Goal: Task Accomplishment & Management: Manage account settings

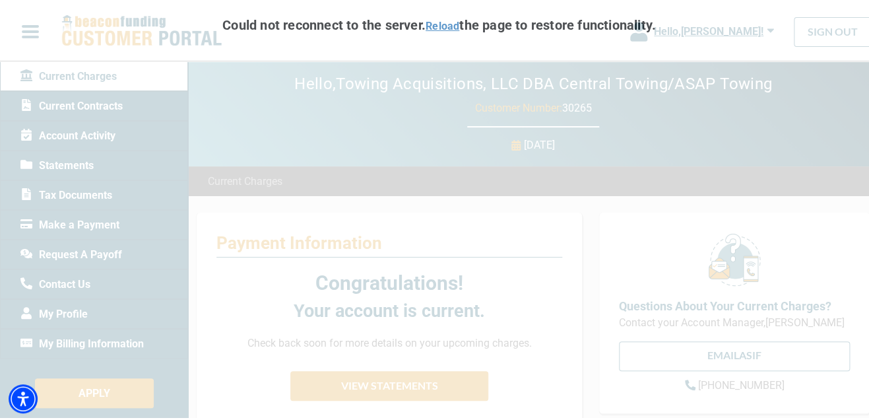
click at [429, 20] on link "Reload" at bounding box center [443, 24] width 34 height 13
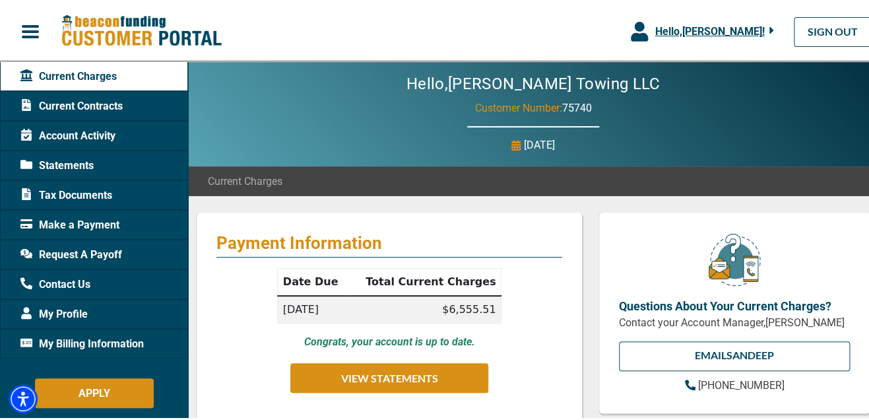
click at [769, 29] on icon "button" at bounding box center [771, 28] width 5 height 12
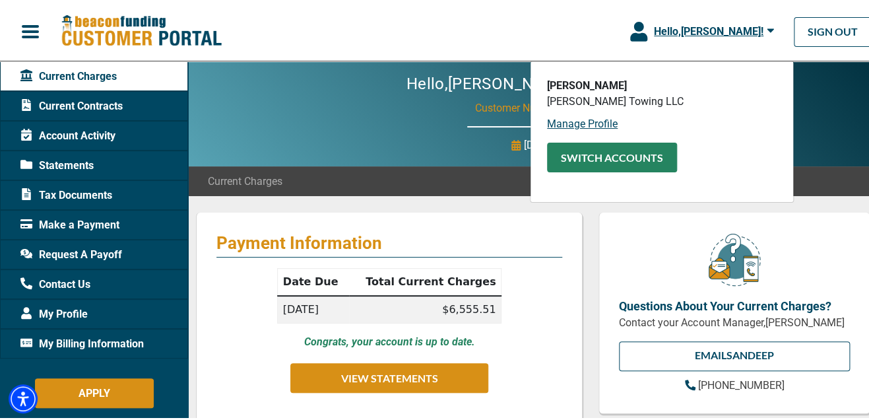
click at [596, 156] on button "SWITCH ACCOUNTS" at bounding box center [612, 156] width 130 height 30
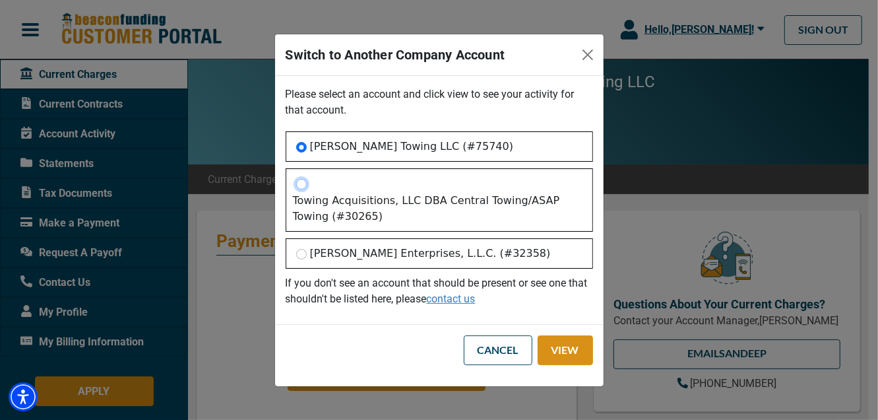
click at [298, 187] on input "Towing Acquisitions, LLC DBA Central Towing/ASAP Towing (#30265)" at bounding box center [301, 184] width 11 height 11
radio input "true"
click at [551, 340] on button "View" at bounding box center [565, 350] width 55 height 30
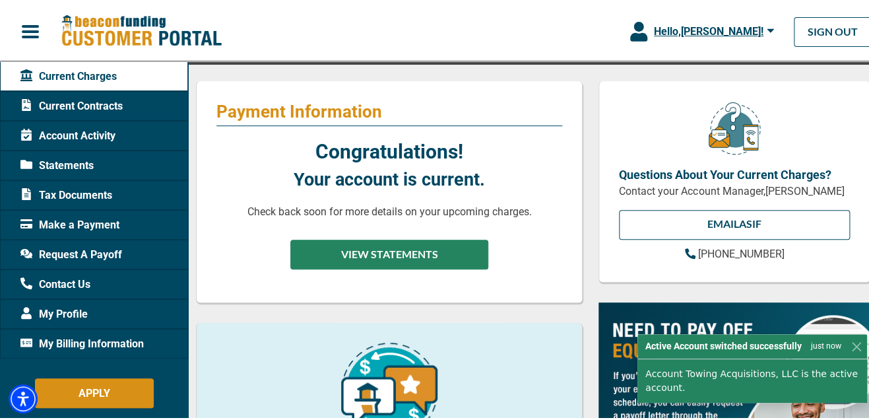
click at [384, 246] on button "VIEW STATEMENTS" at bounding box center [389, 253] width 198 height 30
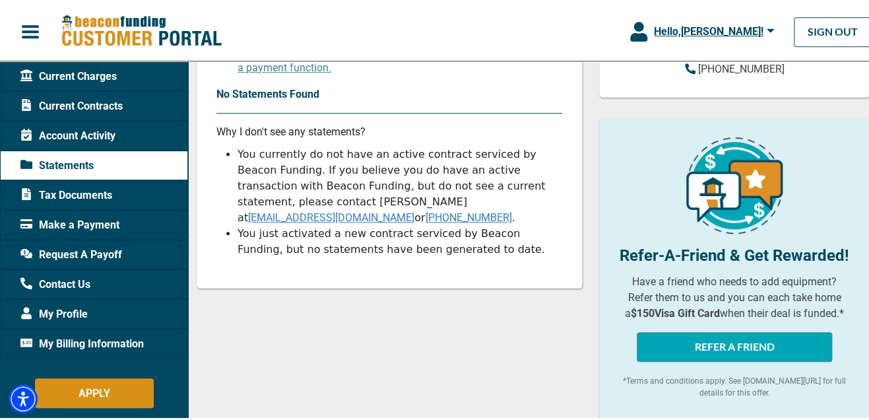
scroll to position [329, 0]
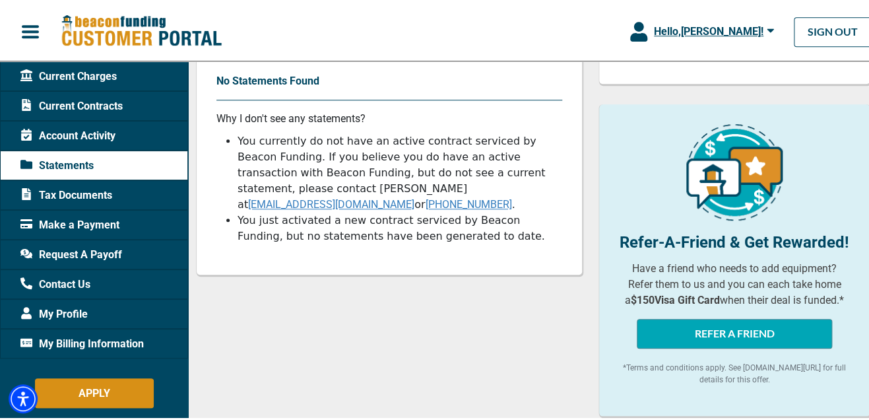
click at [106, 251] on span "Request A Payoff" at bounding box center [71, 253] width 102 height 16
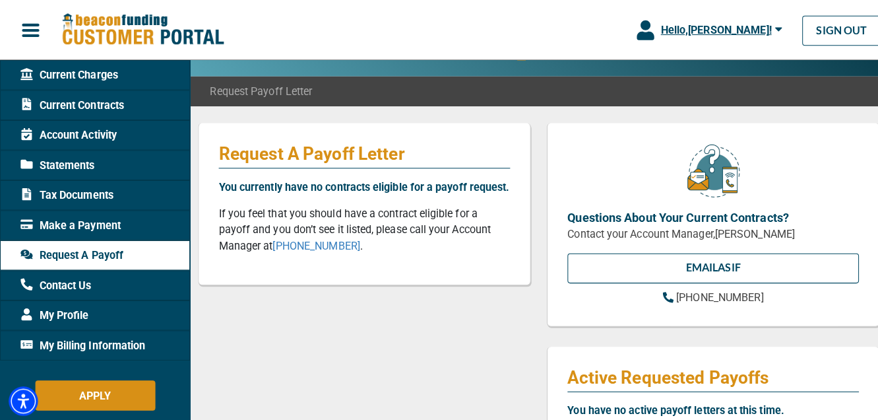
scroll to position [65, 0]
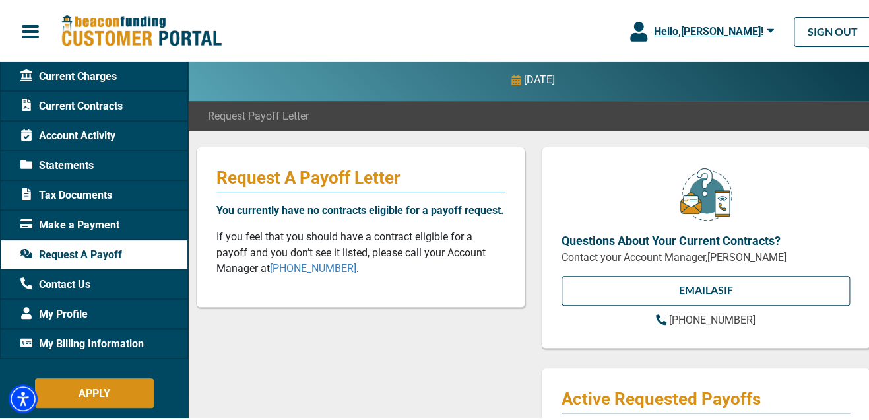
click at [767, 27] on icon "button" at bounding box center [770, 28] width 7 height 12
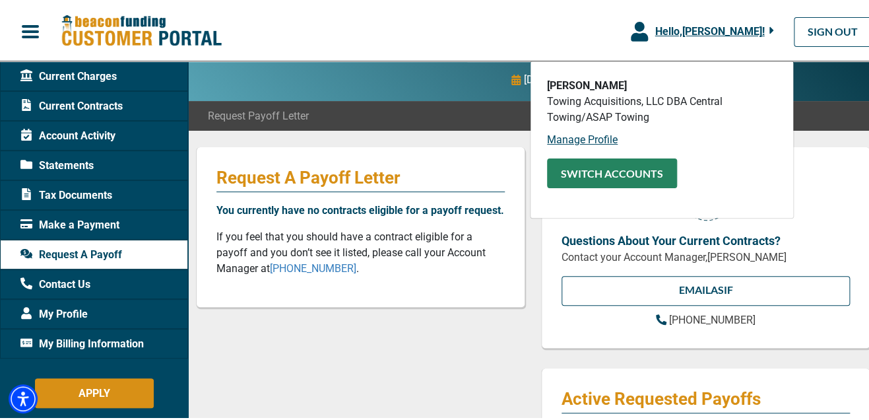
click at [602, 168] on button "SWITCH ACCOUNTS" at bounding box center [612, 171] width 130 height 30
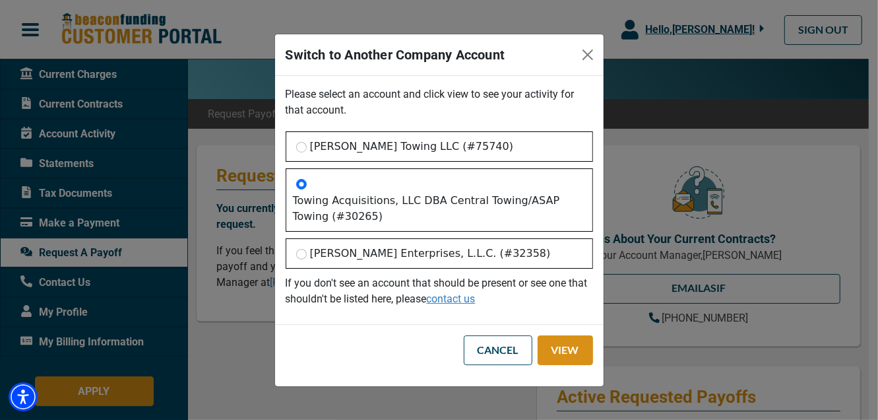
click at [307, 257] on div "[PERSON_NAME] Enterprises, L.L.C. (#32358)" at bounding box center [439, 253] width 307 height 30
click at [540, 340] on button "View" at bounding box center [565, 350] width 55 height 30
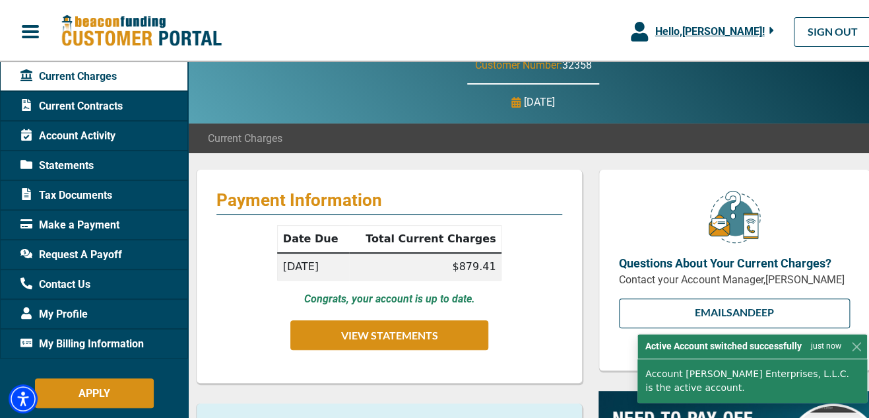
scroll to position [65, 0]
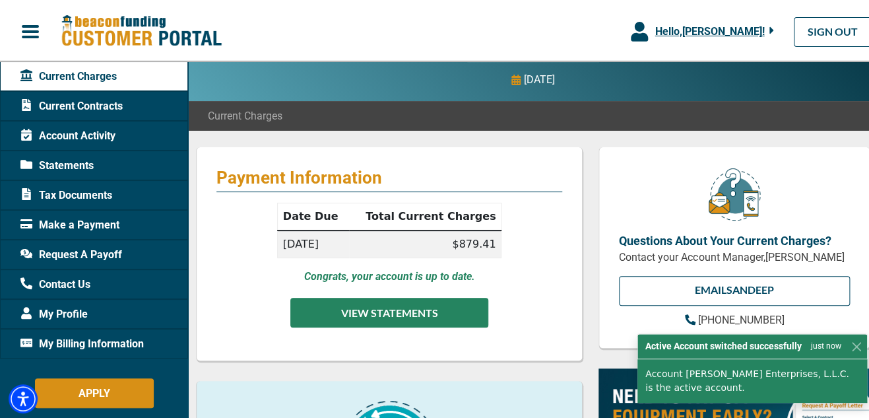
click at [413, 309] on button "VIEW STATEMENTS" at bounding box center [389, 311] width 198 height 30
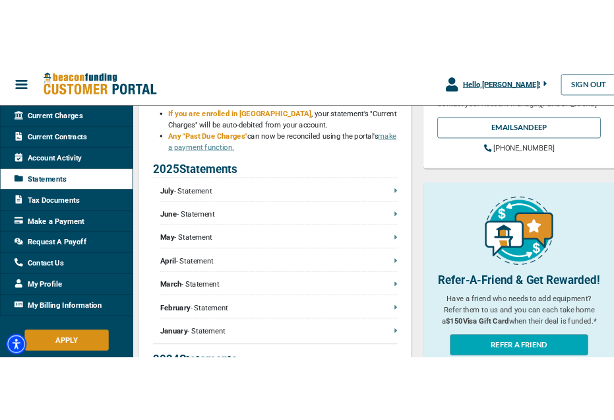
scroll to position [329, 0]
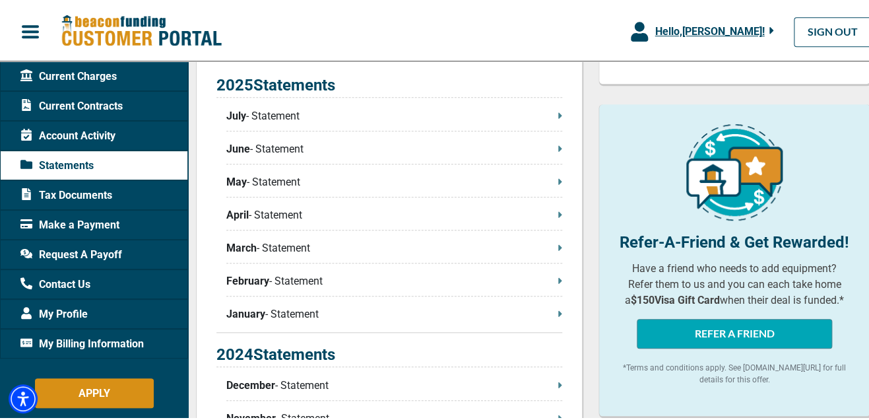
click at [272, 122] on p "July - Statement" at bounding box center [394, 114] width 336 height 16
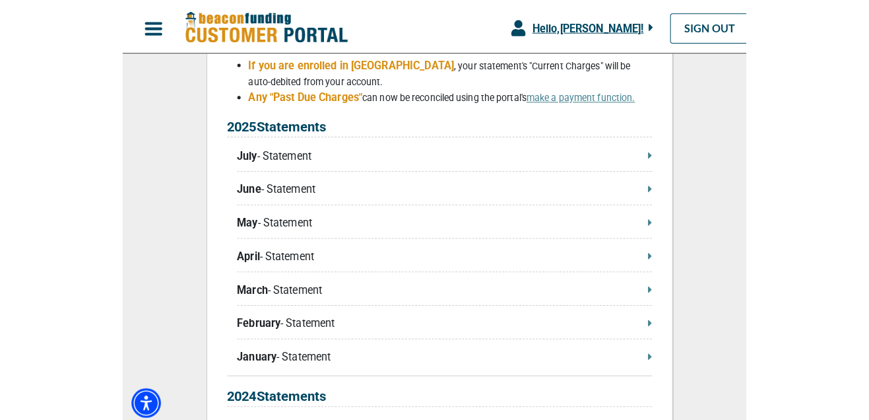
scroll to position [0, 0]
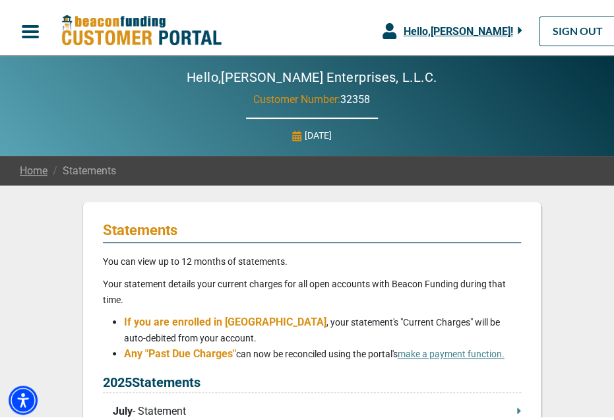
click at [505, 28] on div "Hello, [PERSON_NAME] !" at bounding box center [460, 28] width 126 height 16
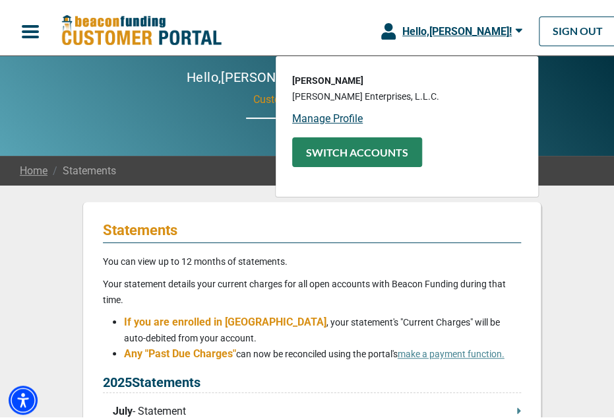
click at [360, 154] on button "SWITCH ACCOUNTS" at bounding box center [357, 149] width 130 height 30
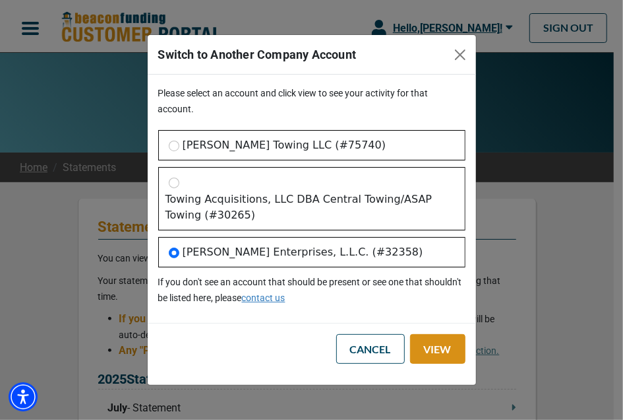
click at [319, 143] on div "[PERSON_NAME] Towing LLC (#75740)" at bounding box center [311, 145] width 307 height 30
click at [442, 352] on button "View" at bounding box center [437, 349] width 55 height 30
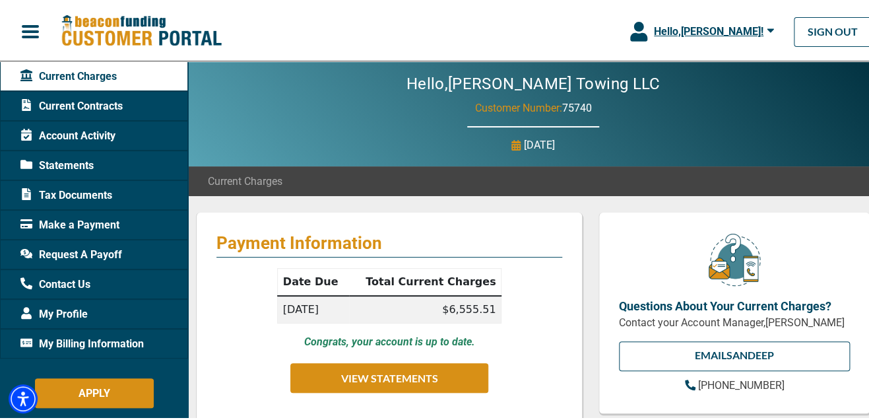
click at [763, 22] on button "Hello, [PERSON_NAME] !" at bounding box center [701, 29] width 183 height 59
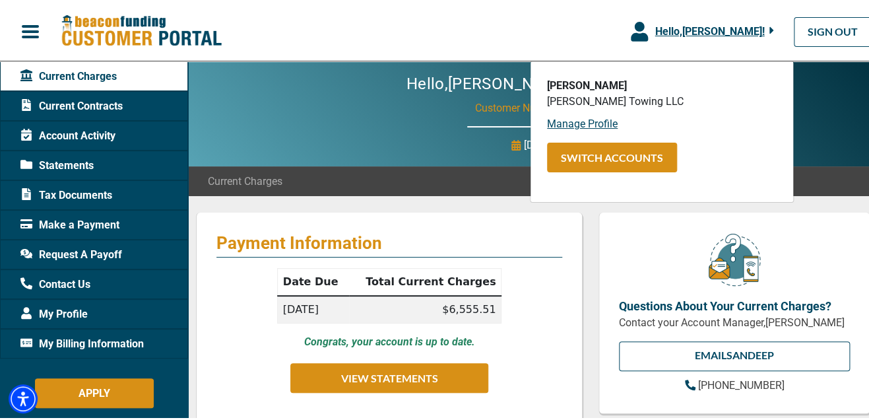
click at [367, 162] on div "Hello, [PERSON_NAME] Towing LLC Customer Number: 75740 [DATE]" at bounding box center [533, 111] width 690 height 105
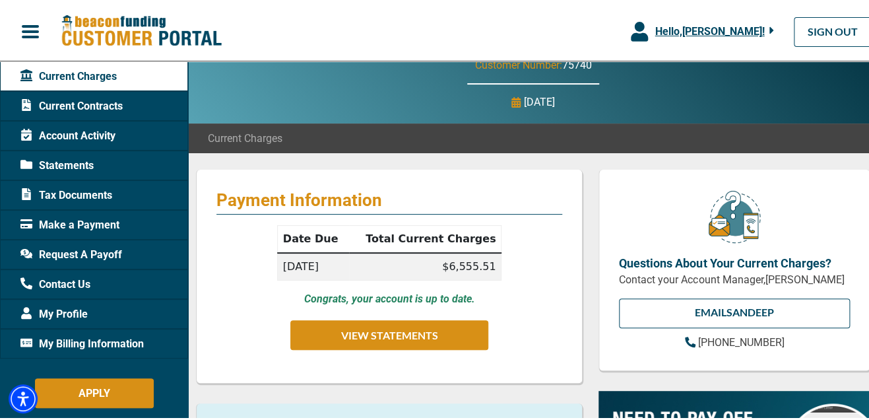
scroll to position [65, 0]
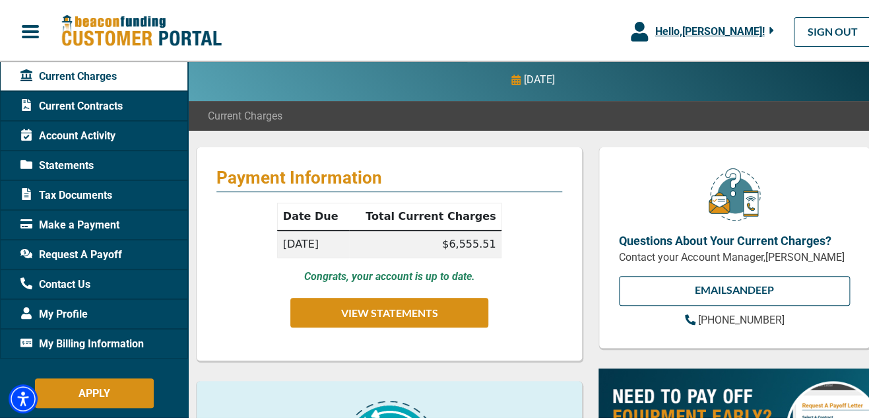
click at [100, 164] on div "Statements" at bounding box center [94, 163] width 188 height 30
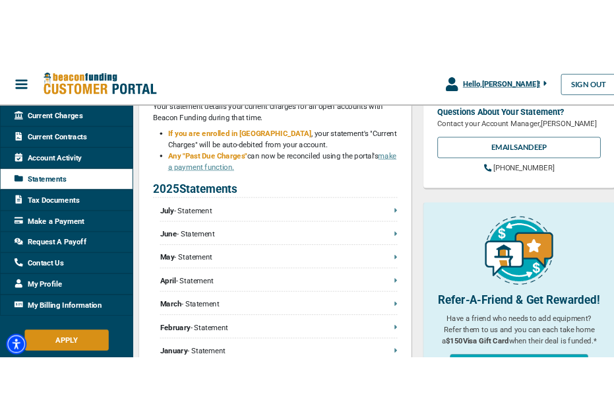
scroll to position [263, 0]
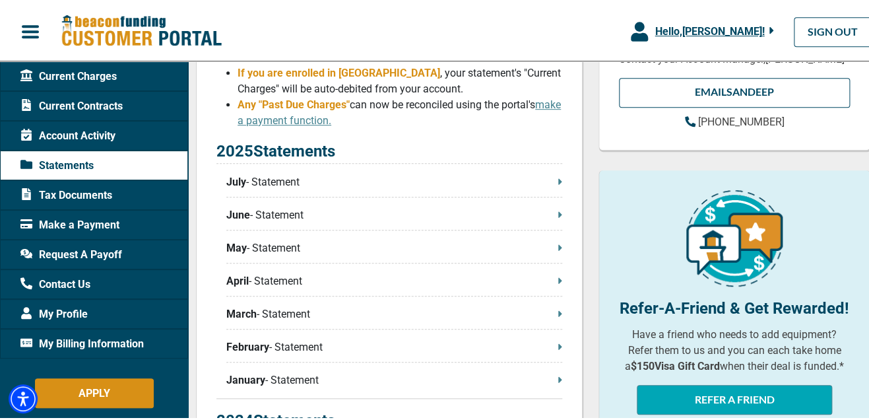
click at [393, 186] on p "July - Statement" at bounding box center [394, 180] width 336 height 16
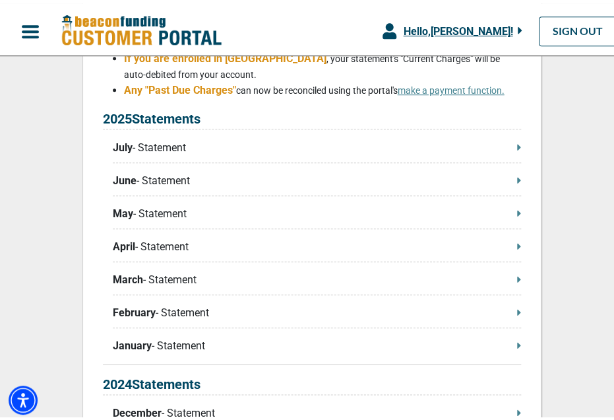
scroll to position [0, 0]
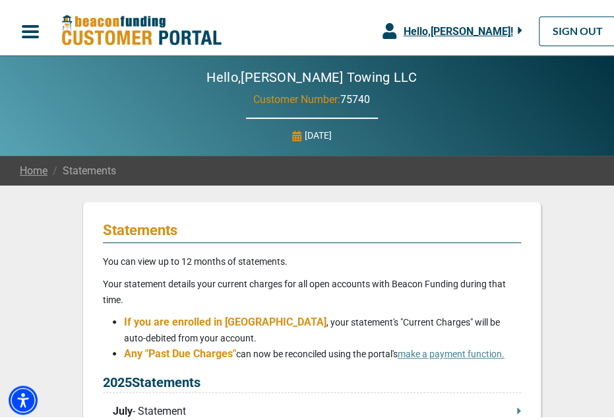
click at [34, 18] on span "button" at bounding box center [30, 28] width 20 height 20
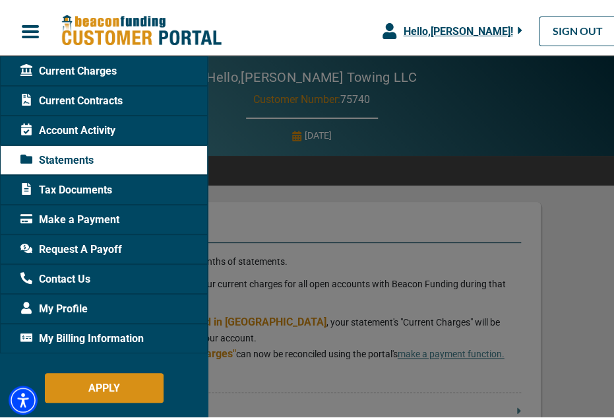
click at [86, 185] on span "Tax Documents" at bounding box center [66, 187] width 92 height 16
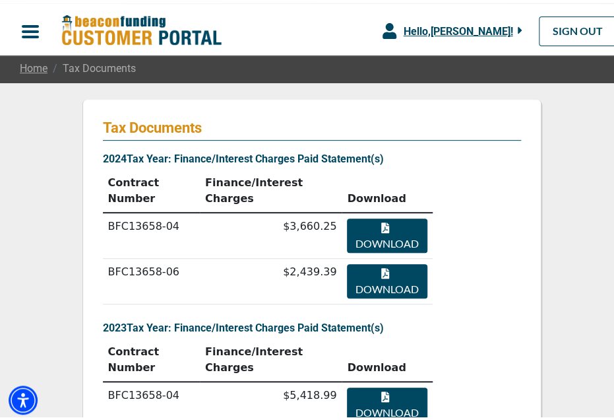
scroll to position [131, 0]
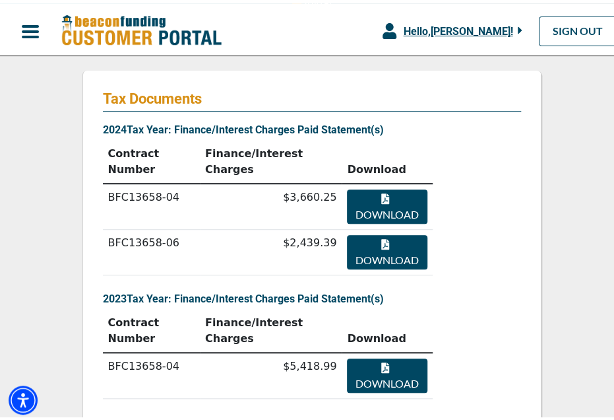
click at [369, 186] on button "Download" at bounding box center [387, 203] width 80 height 34
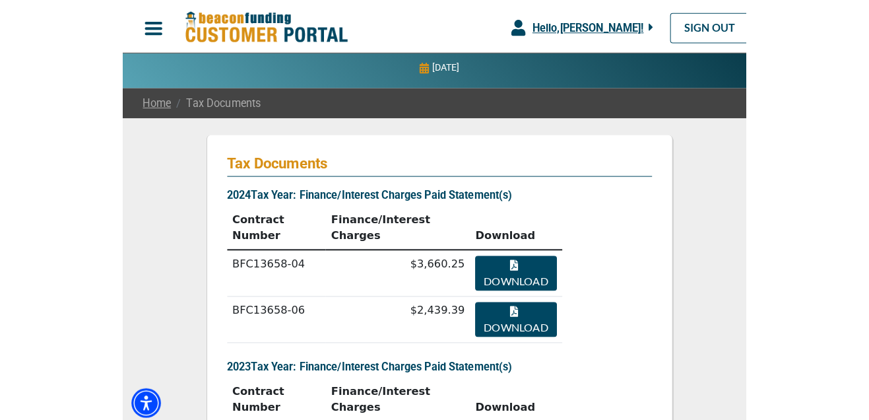
scroll to position [0, 0]
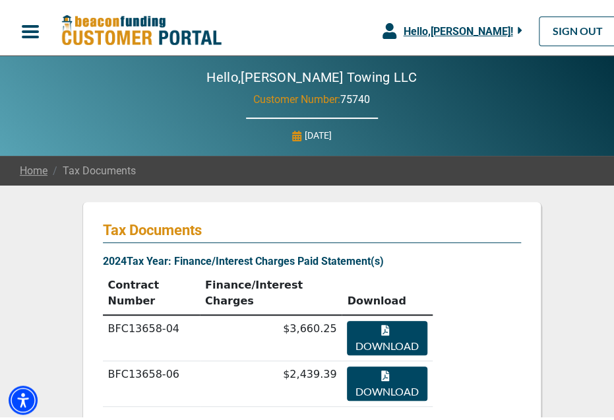
click at [21, 35] on span "button" at bounding box center [30, 28] width 20 height 20
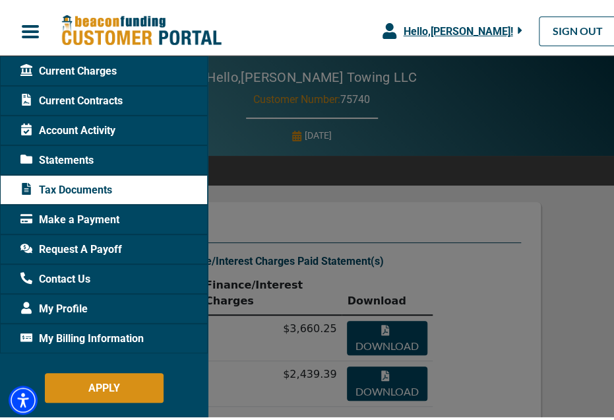
click at [73, 96] on span "Current Contracts" at bounding box center [71, 98] width 102 height 16
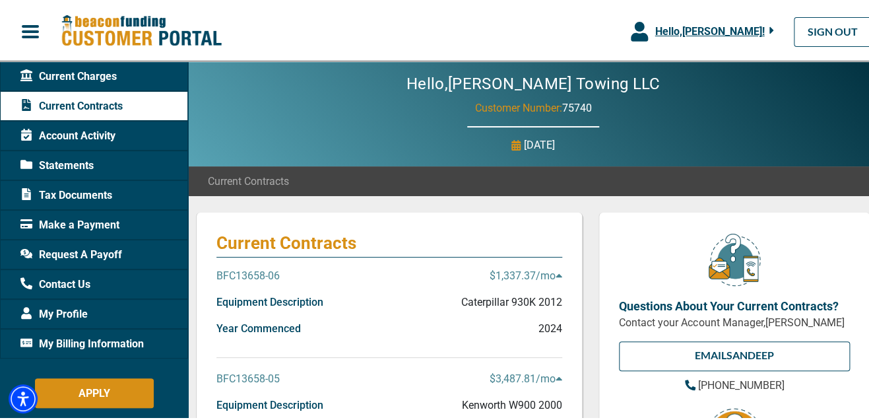
click at [759, 28] on div "Hello, [PERSON_NAME] !" at bounding box center [711, 30] width 126 height 16
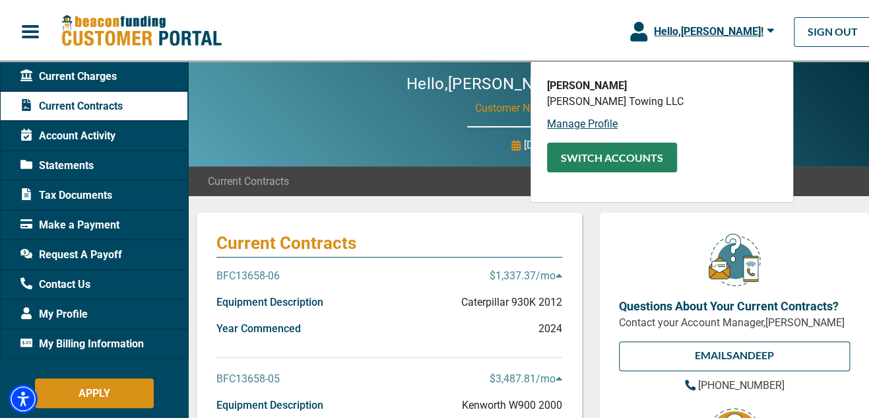
click at [582, 156] on button "SWITCH ACCOUNTS" at bounding box center [612, 156] width 130 height 30
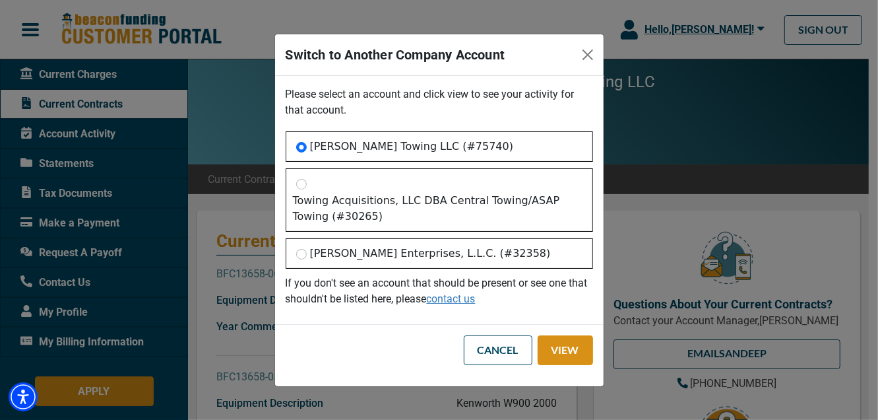
click at [404, 259] on label "[PERSON_NAME] Enterprises, L.L.C. (#32358)" at bounding box center [430, 253] width 241 height 16
click at [307, 259] on input "[PERSON_NAME] Enterprises, L.L.C. (#32358)" at bounding box center [301, 254] width 11 height 11
radio input "true"
click at [553, 351] on button "View" at bounding box center [565, 350] width 55 height 30
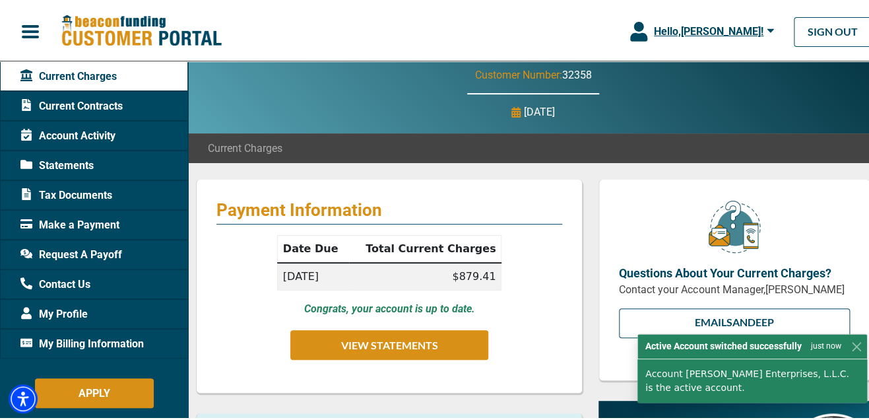
scroll to position [65, 0]
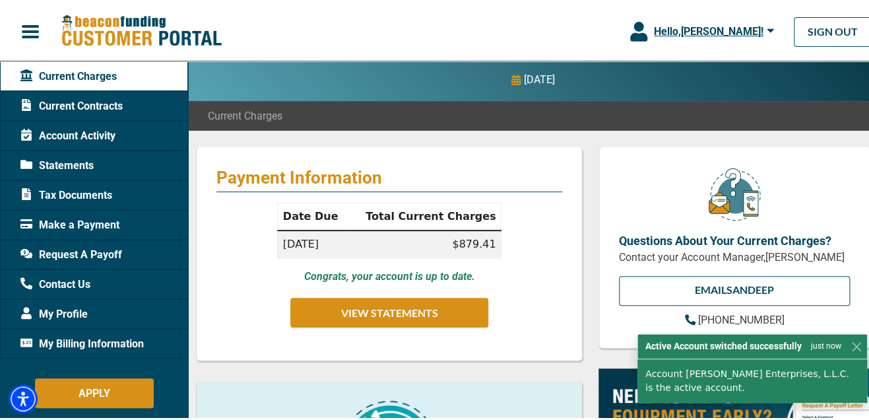
drag, startPoint x: 457, startPoint y: 288, endPoint x: 447, endPoint y: 290, distance: 10.1
click at [447, 290] on div "Date Due Total Current Charges [DATE] $879.41 Congrats, your account is up to d…" at bounding box center [389, 270] width 346 height 138
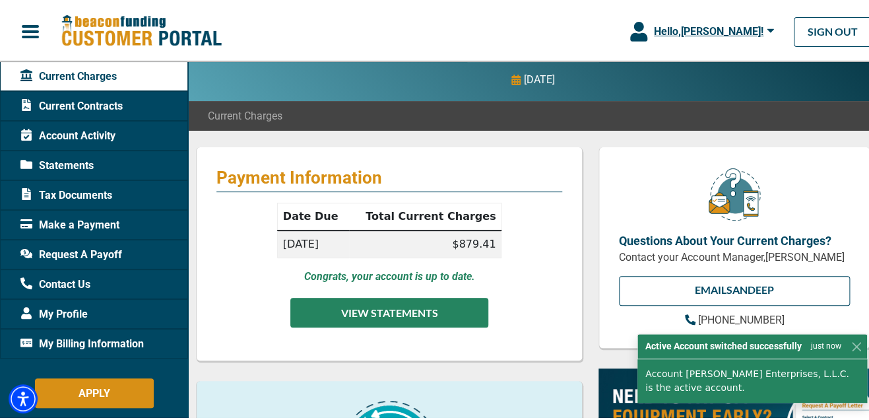
click at [437, 301] on button "VIEW STATEMENTS" at bounding box center [389, 311] width 198 height 30
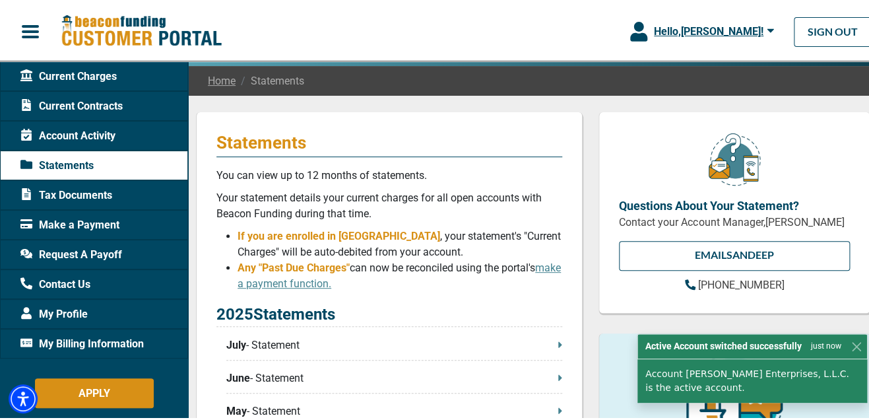
scroll to position [131, 0]
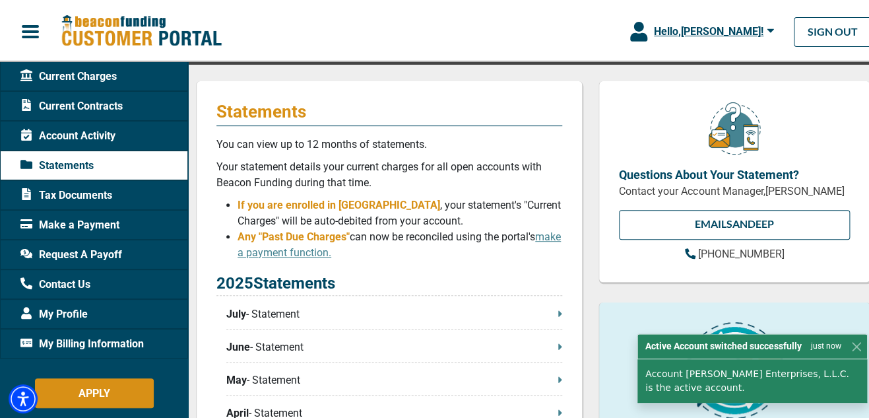
click at [442, 309] on p "July - Statement" at bounding box center [394, 312] width 336 height 16
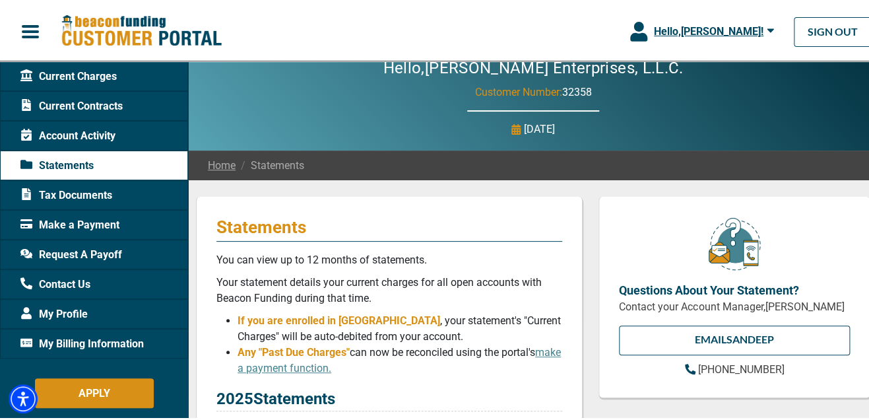
scroll to position [0, 0]
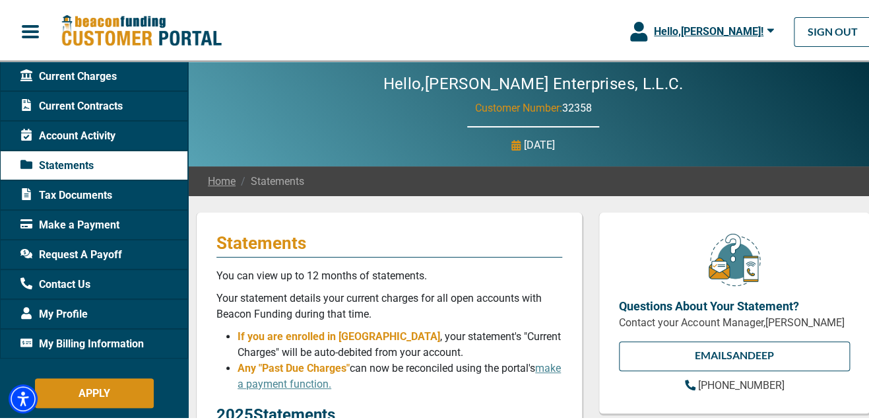
click at [767, 29] on icon "button" at bounding box center [770, 29] width 7 height 4
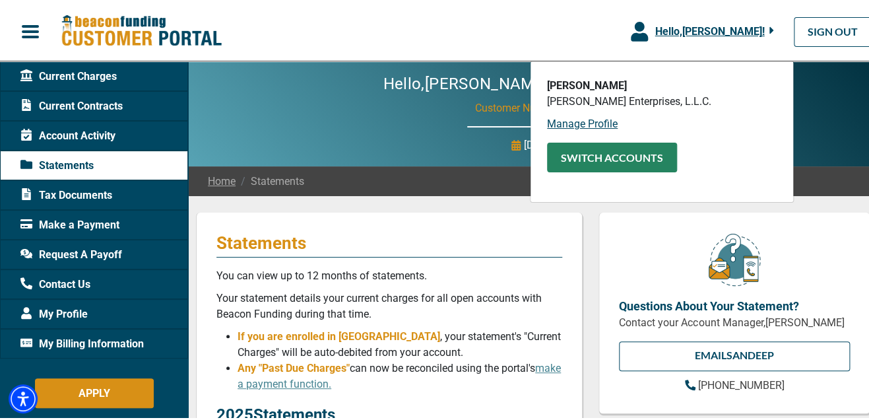
click at [614, 155] on button "SWITCH ACCOUNTS" at bounding box center [612, 156] width 130 height 30
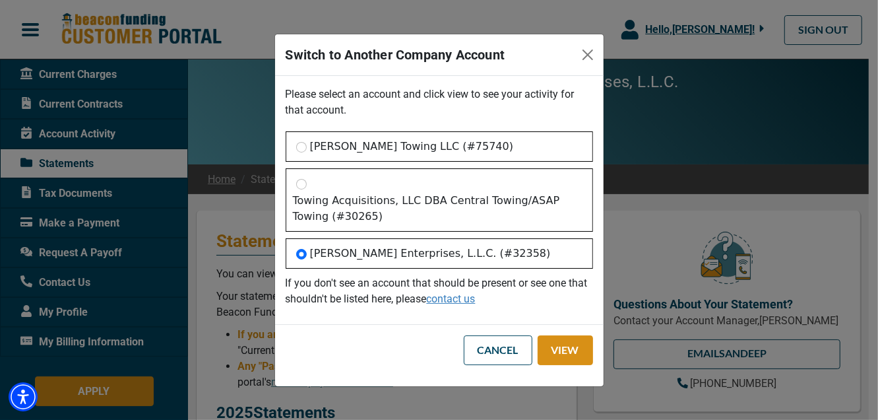
click at [305, 187] on div "Towing Acquisitions, LLC DBA Central Towing/ASAP Towing (#30265)" at bounding box center [439, 199] width 307 height 63
click at [515, 361] on button "Cancel" at bounding box center [498, 350] width 69 height 30
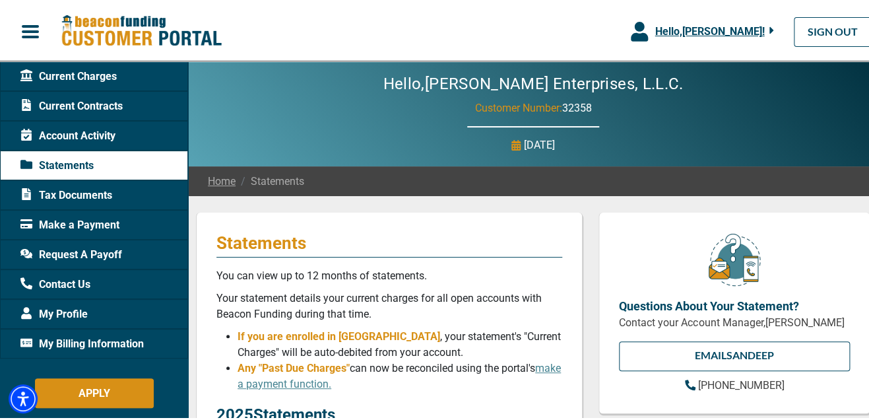
click at [747, 31] on span "Hello, [PERSON_NAME] !" at bounding box center [709, 29] width 110 height 13
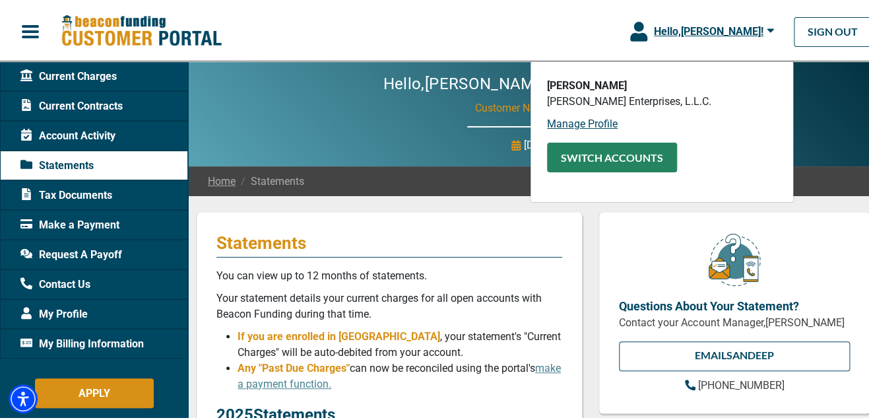
click at [637, 167] on button "SWITCH ACCOUNTS" at bounding box center [612, 156] width 130 height 30
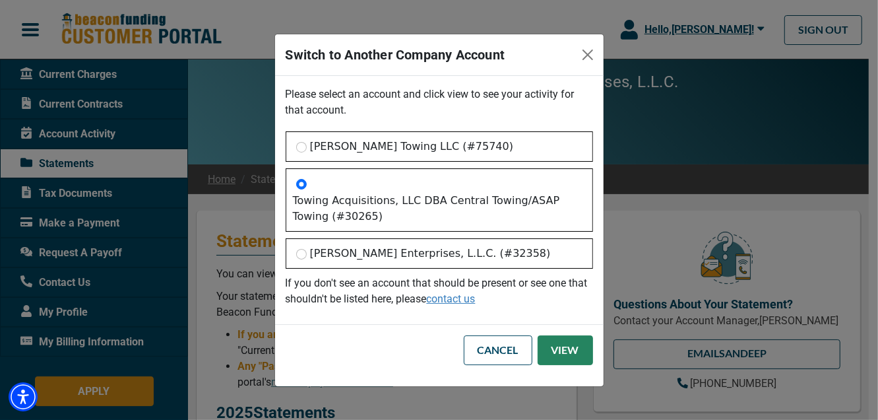
click at [571, 352] on button "View" at bounding box center [565, 350] width 55 height 30
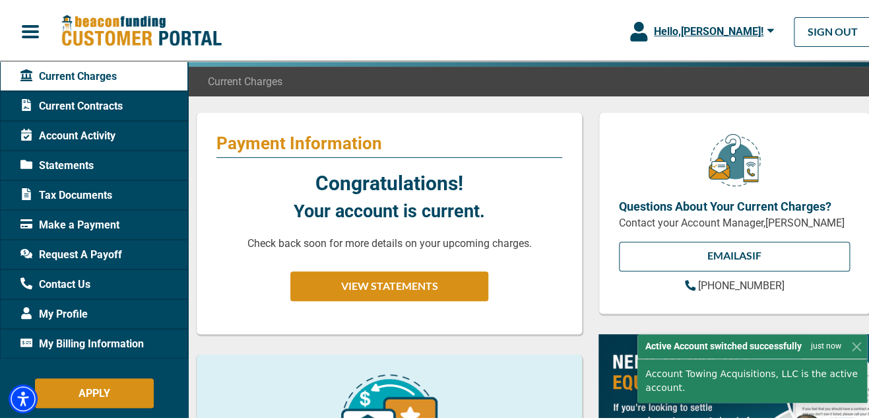
scroll to position [131, 0]
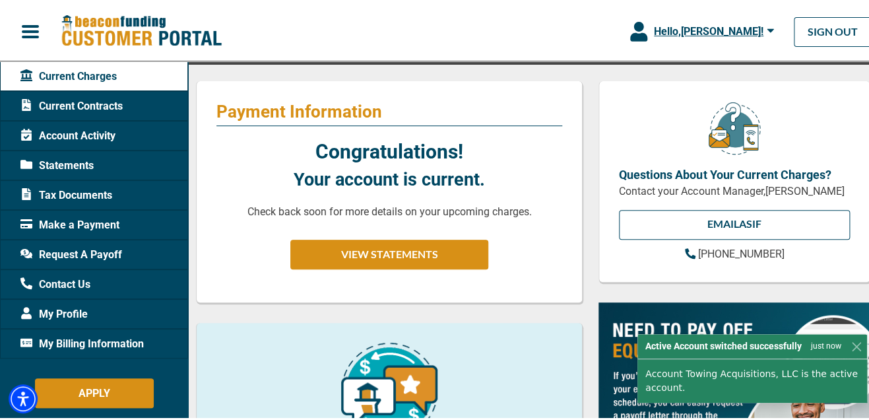
click at [75, 113] on div "Current Contracts" at bounding box center [94, 104] width 188 height 30
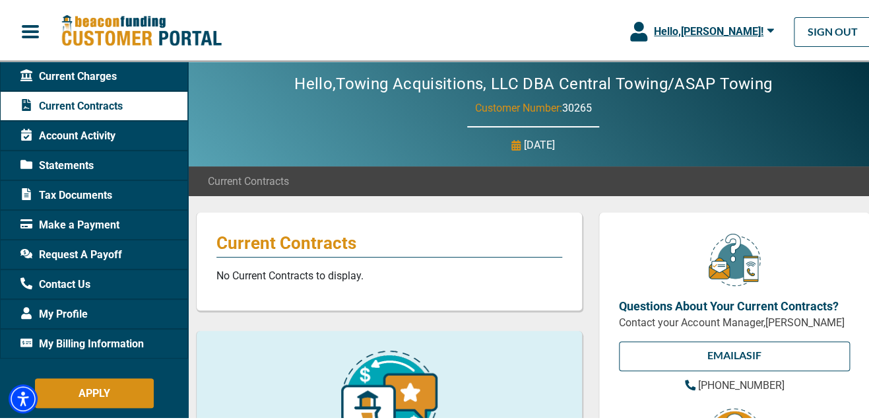
click at [85, 160] on span "Statements" at bounding box center [56, 164] width 73 height 16
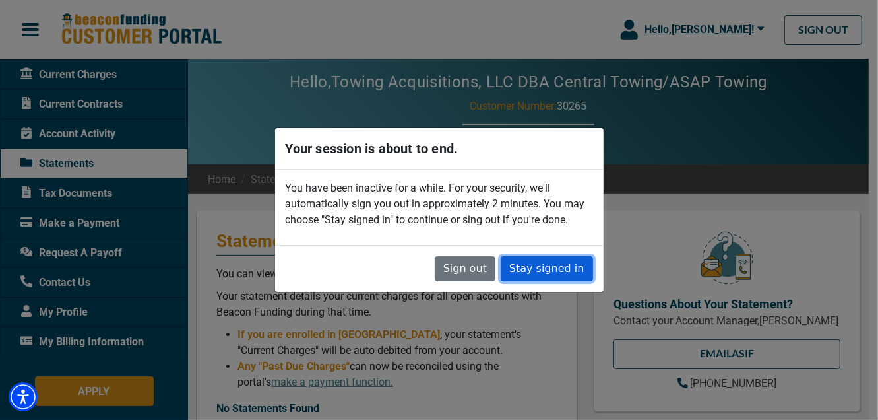
click at [528, 267] on button "Stay signed in" at bounding box center [547, 268] width 92 height 25
